Goal: Task Accomplishment & Management: Manage account settings

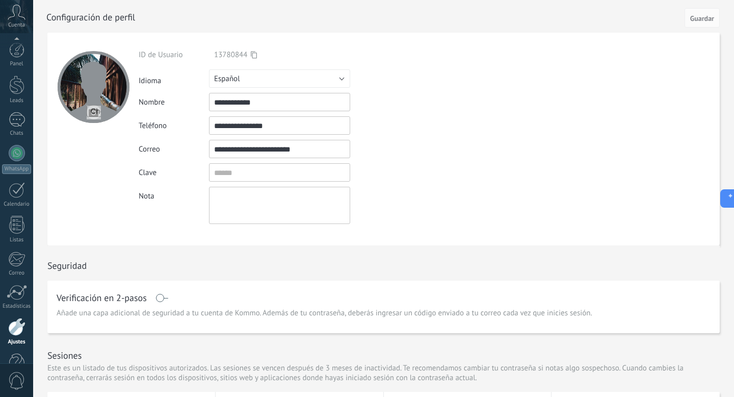
click at [547, 222] on form "**********" at bounding box center [383, 139] width 672 height 213
click at [18, 9] on icon at bounding box center [17, 12] width 18 height 15
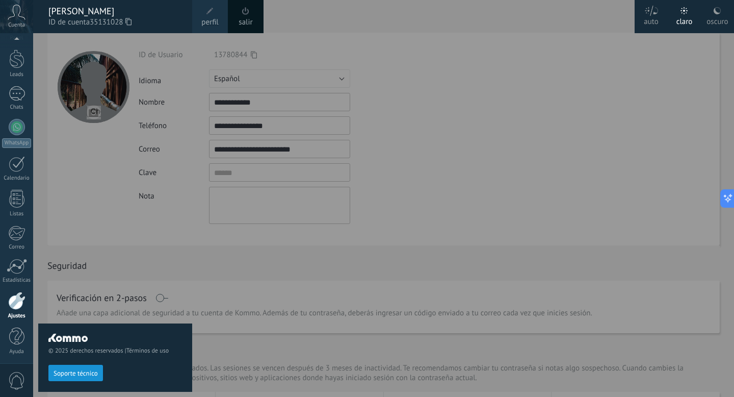
scroll to position [28, 0]
click at [75, 16] on div "[PERSON_NAME]" at bounding box center [115, 11] width 134 height 11
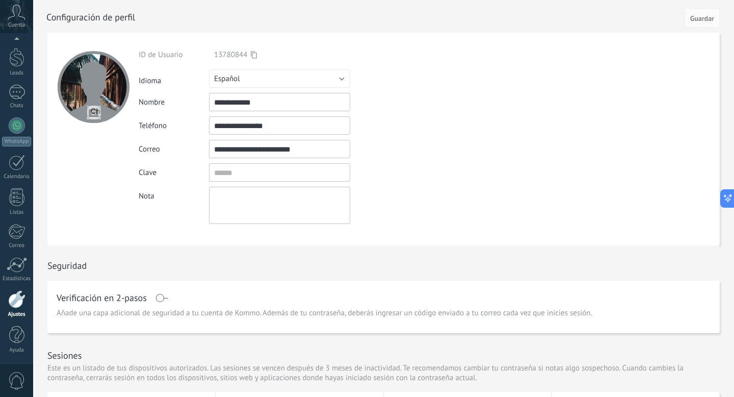
click at [18, 377] on span "0" at bounding box center [16, 381] width 17 height 18
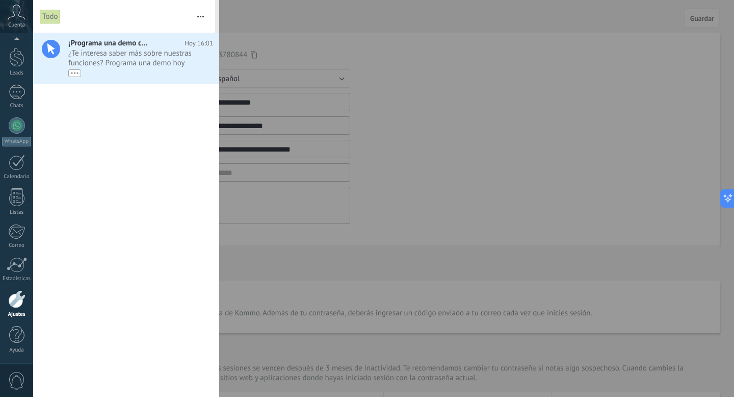
click at [18, 377] on span "0" at bounding box center [16, 381] width 17 height 18
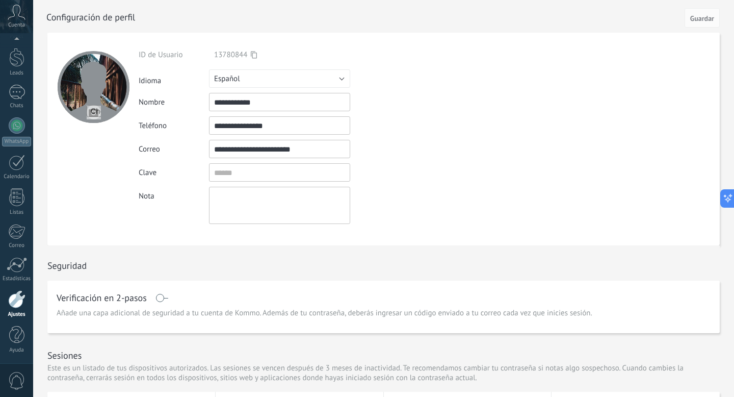
click at [17, 301] on div at bounding box center [16, 299] width 17 height 18
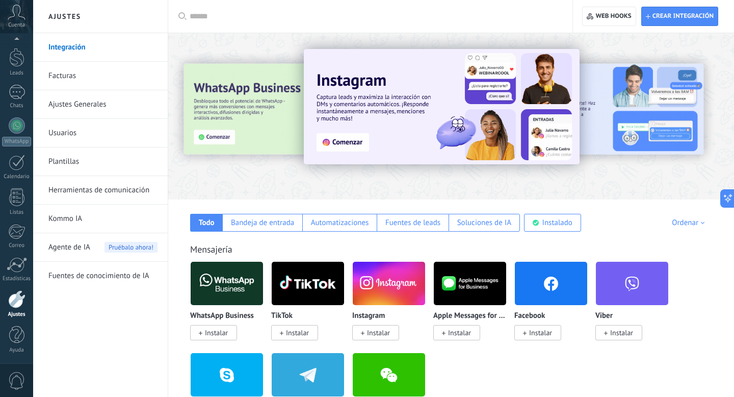
click at [76, 13] on h2 "Ajustes" at bounding box center [100, 16] width 109 height 33
click at [22, 18] on icon at bounding box center [17, 12] width 18 height 15
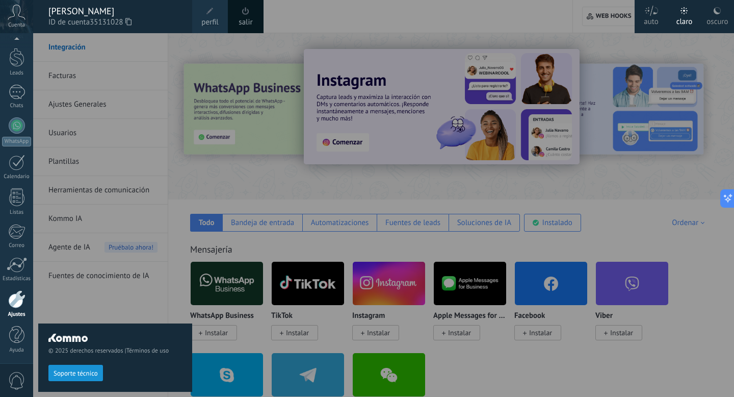
click at [250, 22] on link "salir" at bounding box center [246, 22] width 14 height 11
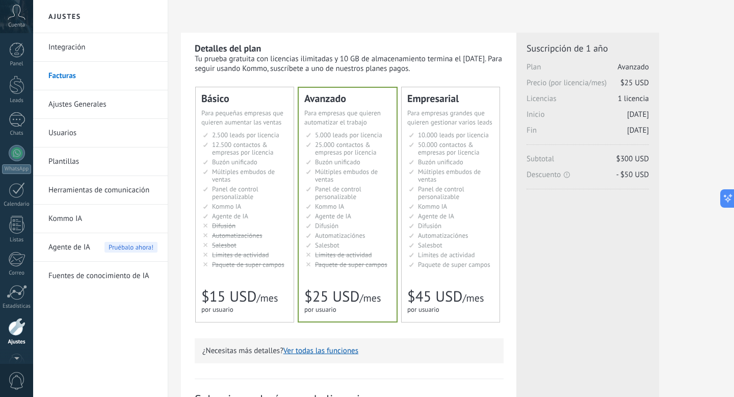
scroll to position [28, 0]
click at [14, 18] on icon at bounding box center [17, 12] width 18 height 15
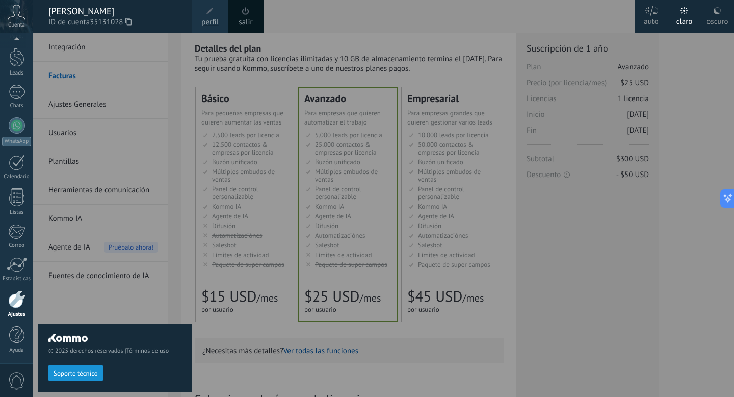
scroll to position [0, 0]
click at [243, 15] on span at bounding box center [245, 11] width 11 height 11
